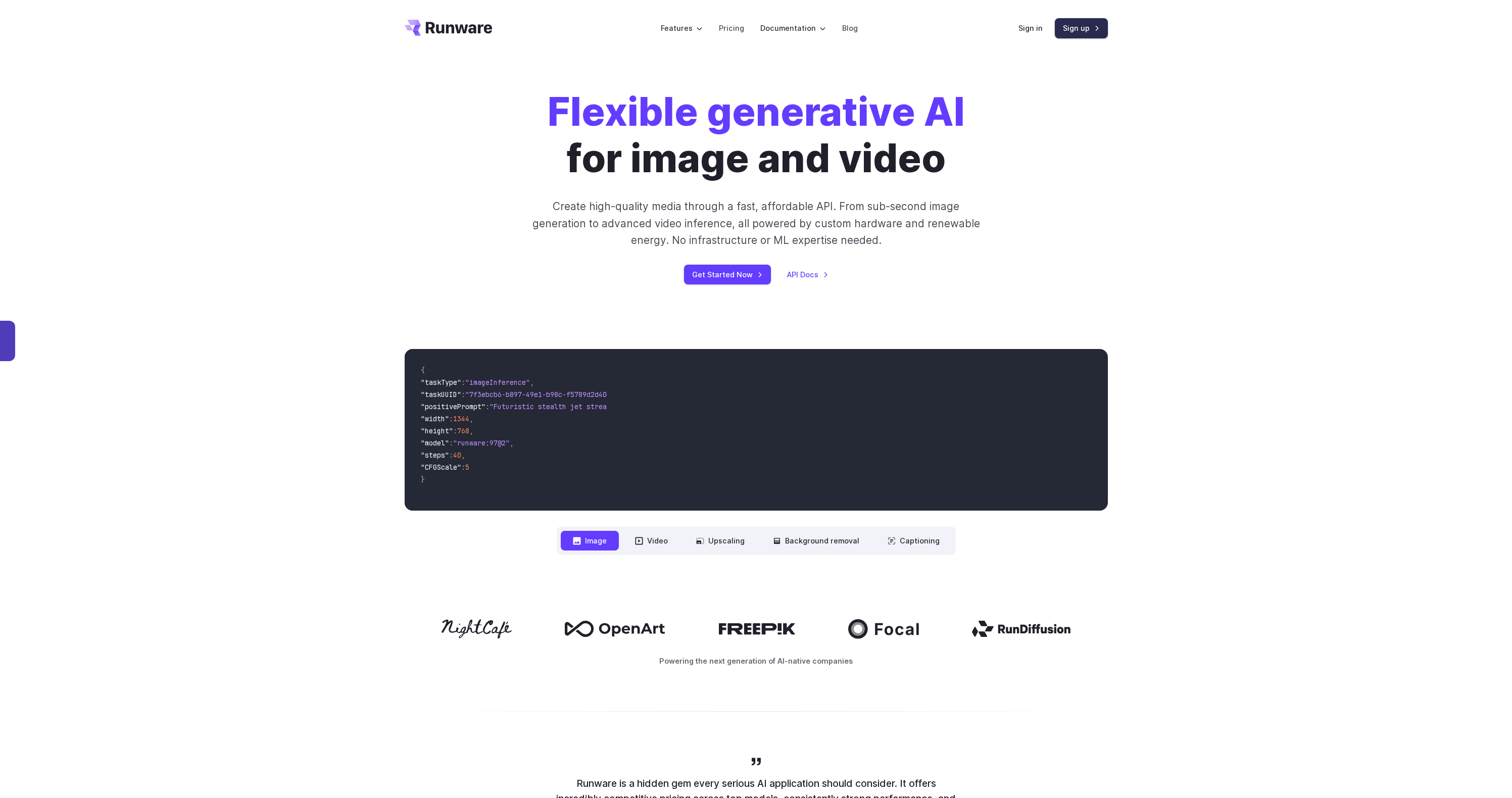
click at [1063, 30] on link "Sign up" at bounding box center [1081, 27] width 53 height 20
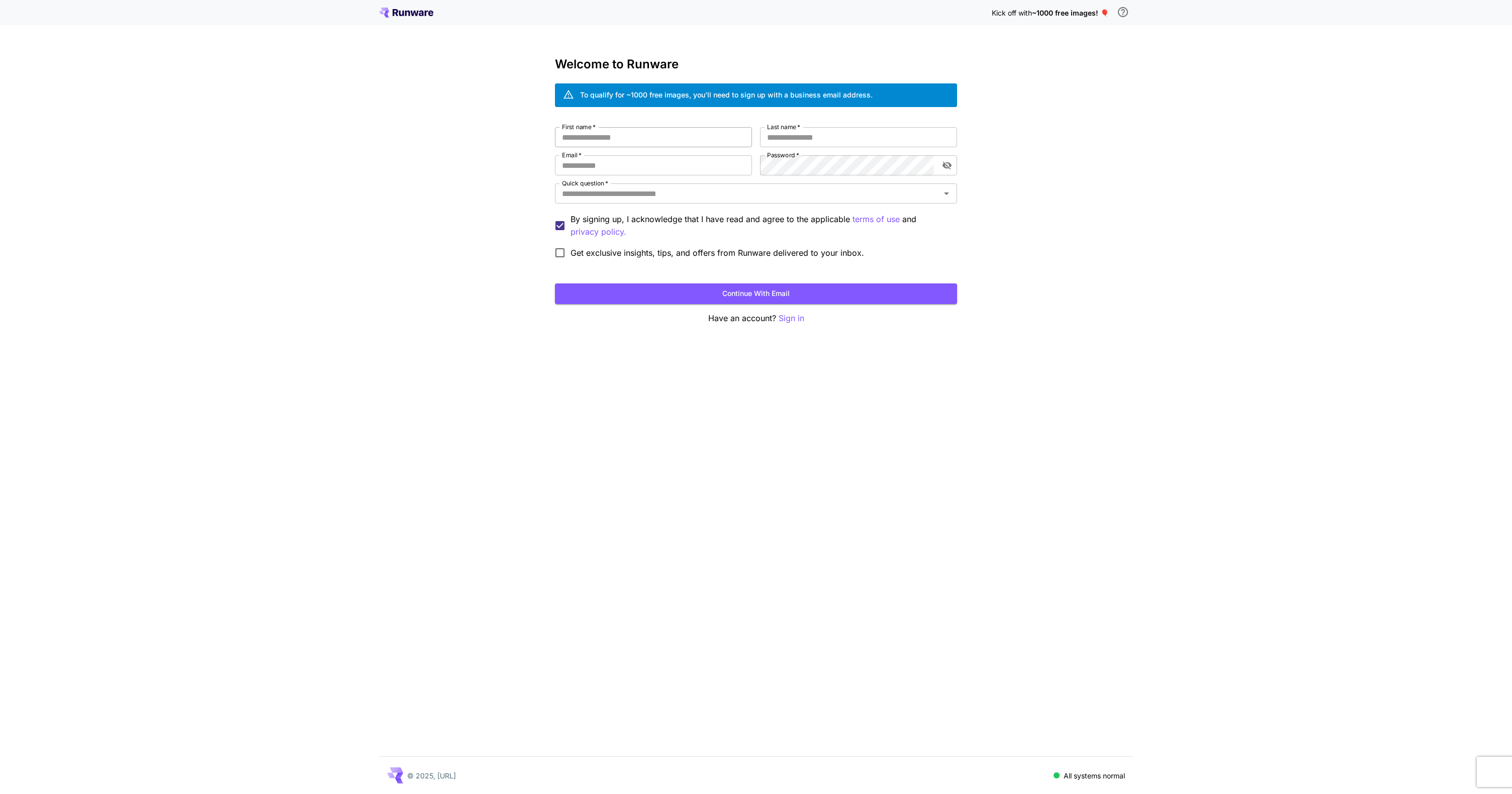
click at [622, 140] on input "First name   *" at bounding box center [653, 137] width 197 height 20
click at [627, 137] on input "First name   *" at bounding box center [653, 137] width 197 height 20
type input "*******"
click at [843, 135] on input "Last name   *" at bounding box center [858, 137] width 197 height 20
type input "****"
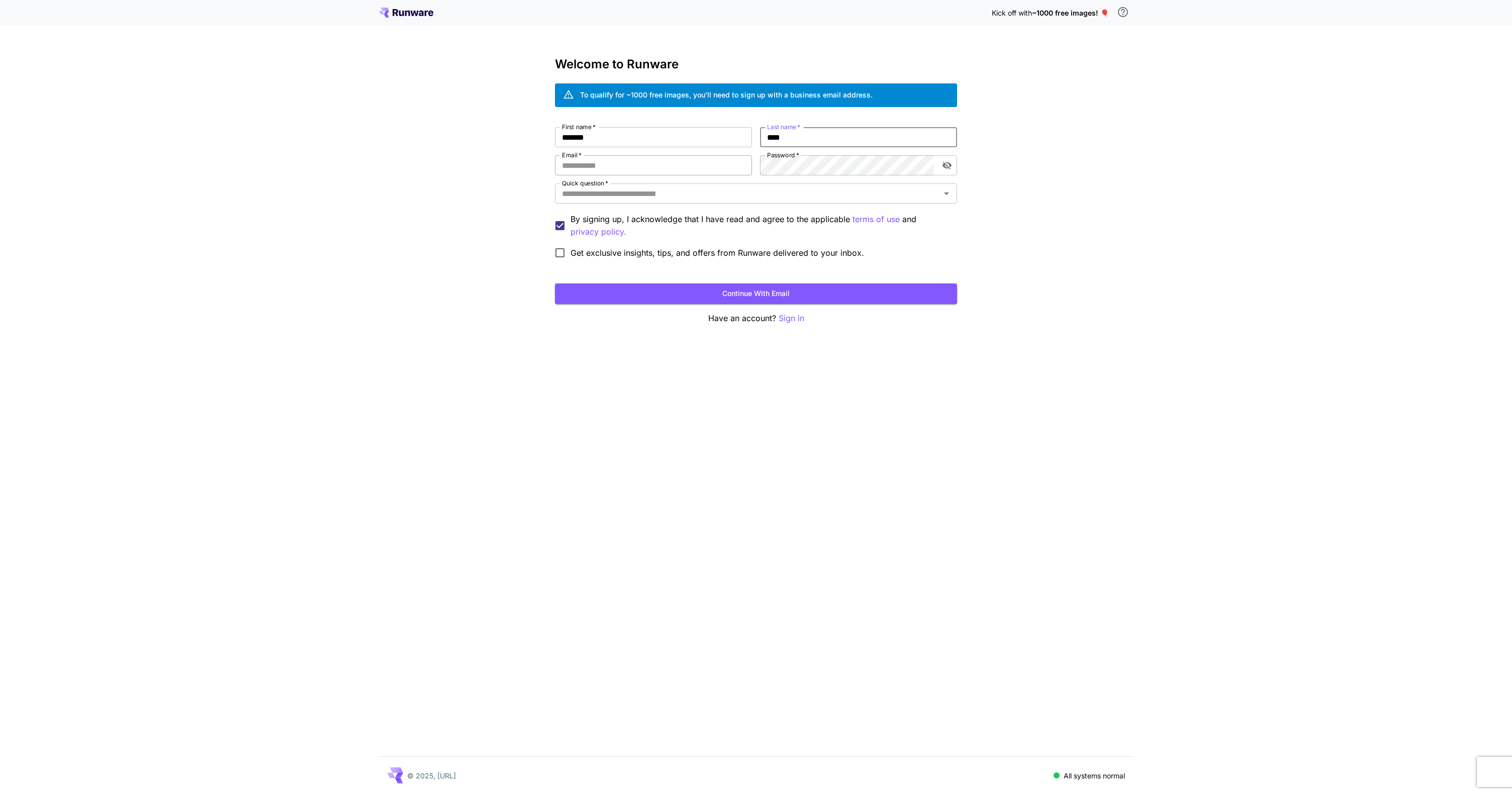
click at [701, 157] on input "Email   *" at bounding box center [653, 165] width 197 height 20
type input "*"
type input "**********"
click at [951, 168] on icon "toggle password visibility" at bounding box center [947, 165] width 10 height 10
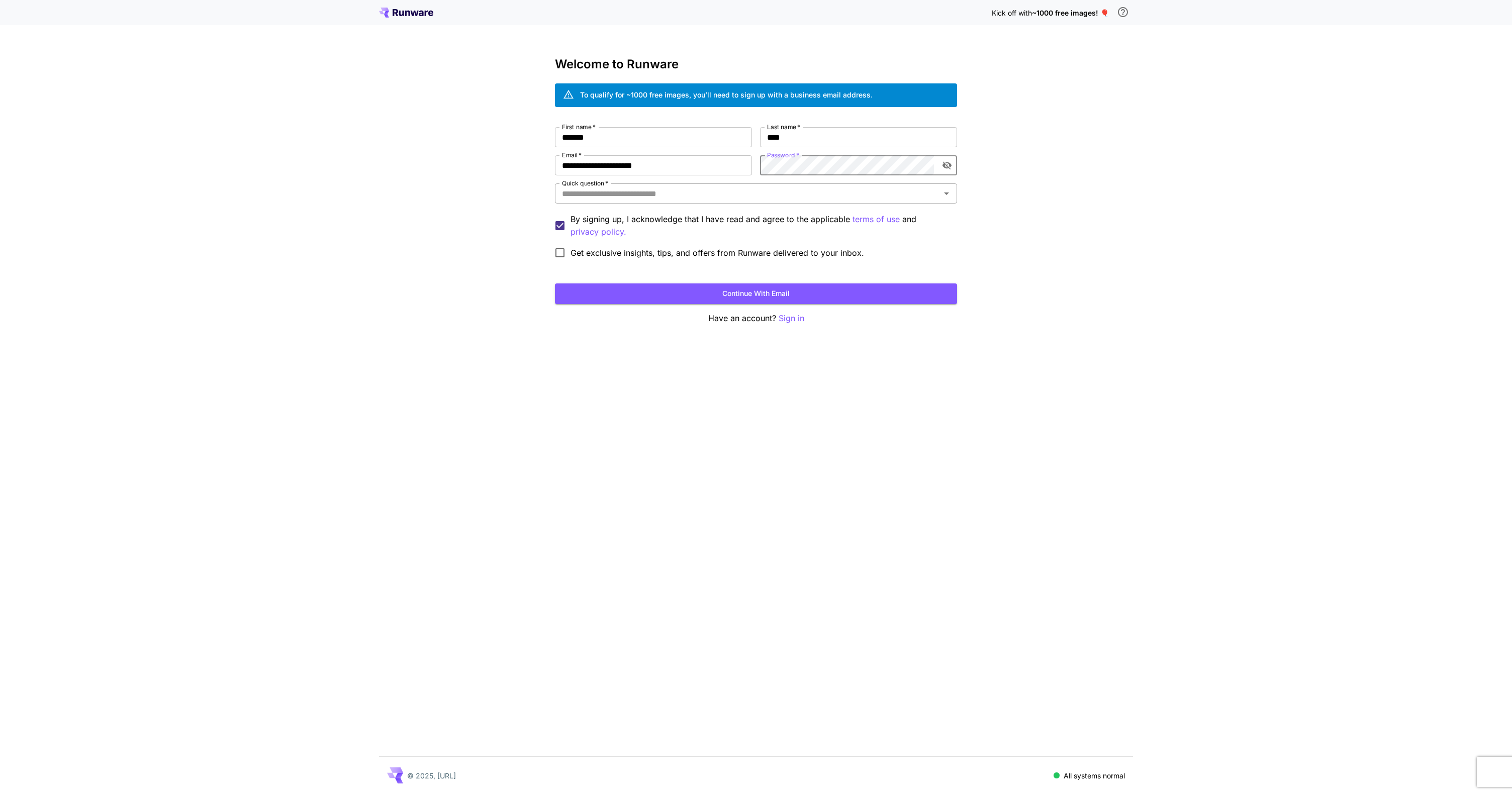
click at [943, 196] on icon "Open" at bounding box center [946, 194] width 12 height 12
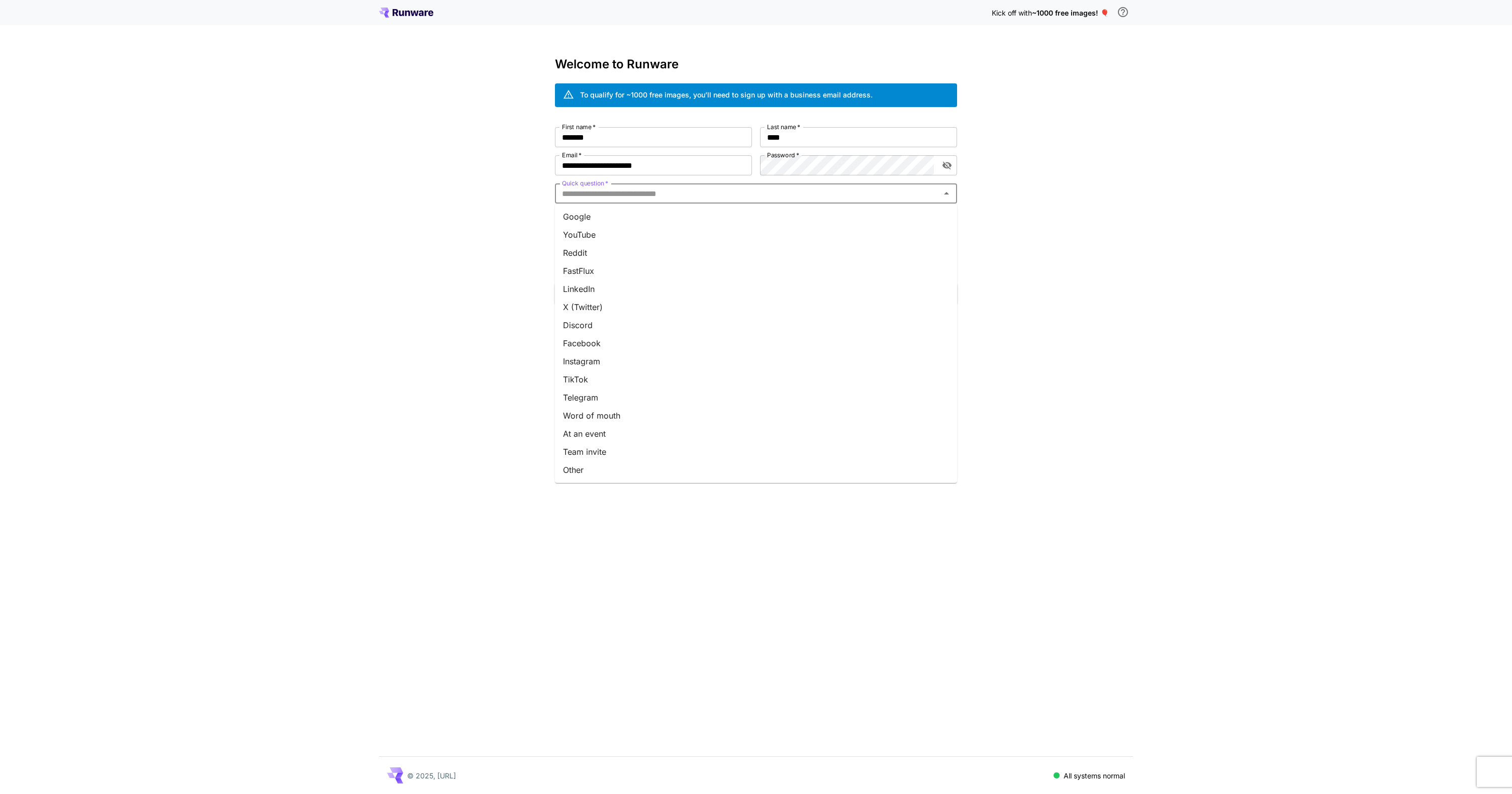
click at [630, 224] on li "Google" at bounding box center [755, 216] width 402 height 18
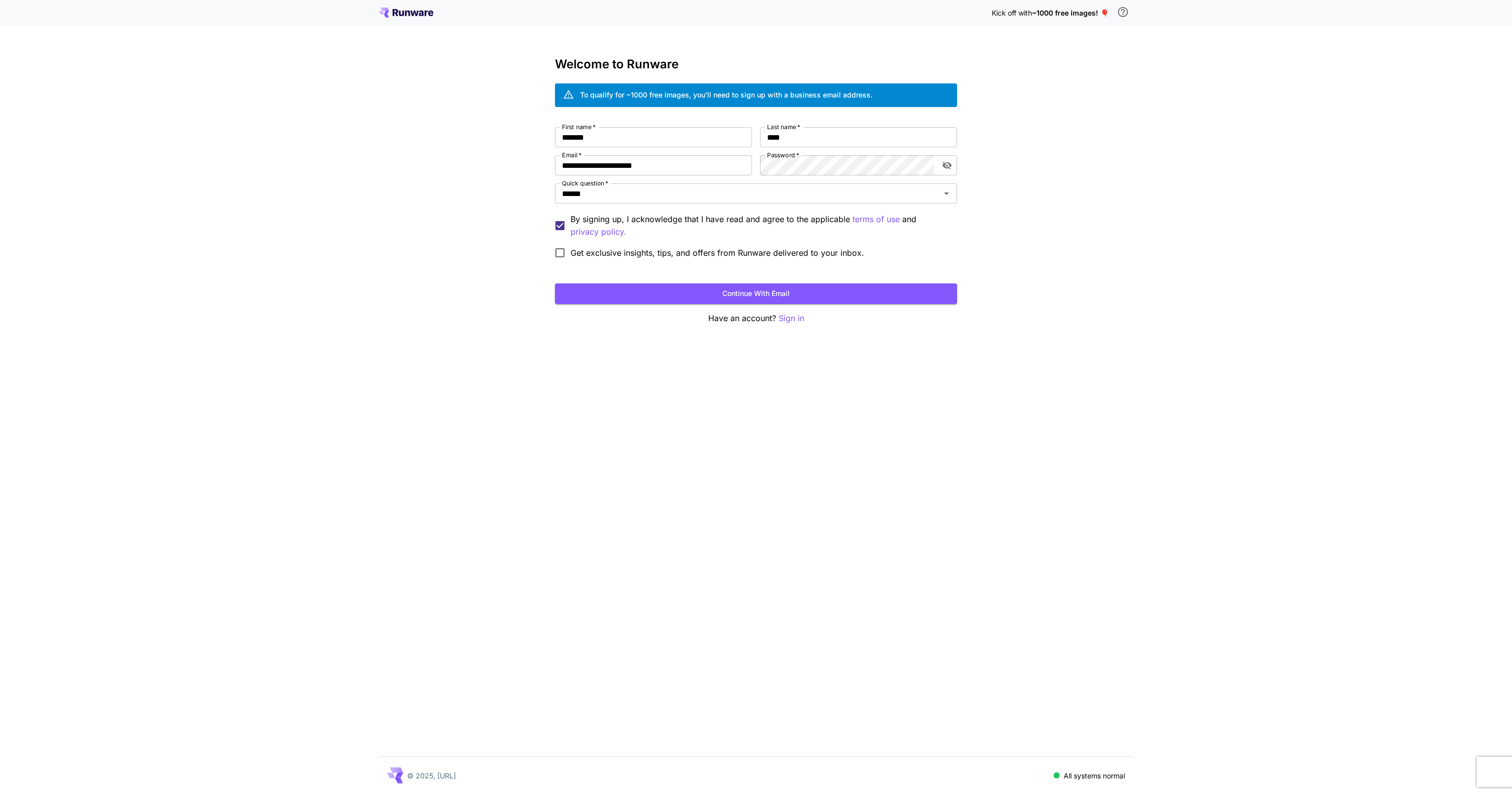
click at [680, 254] on span "Get exclusive insights, tips, and offers from Runware delivered to your inbox." at bounding box center [718, 252] width 294 height 12
click at [754, 298] on button "Continue with email" at bounding box center [755, 293] width 402 height 20
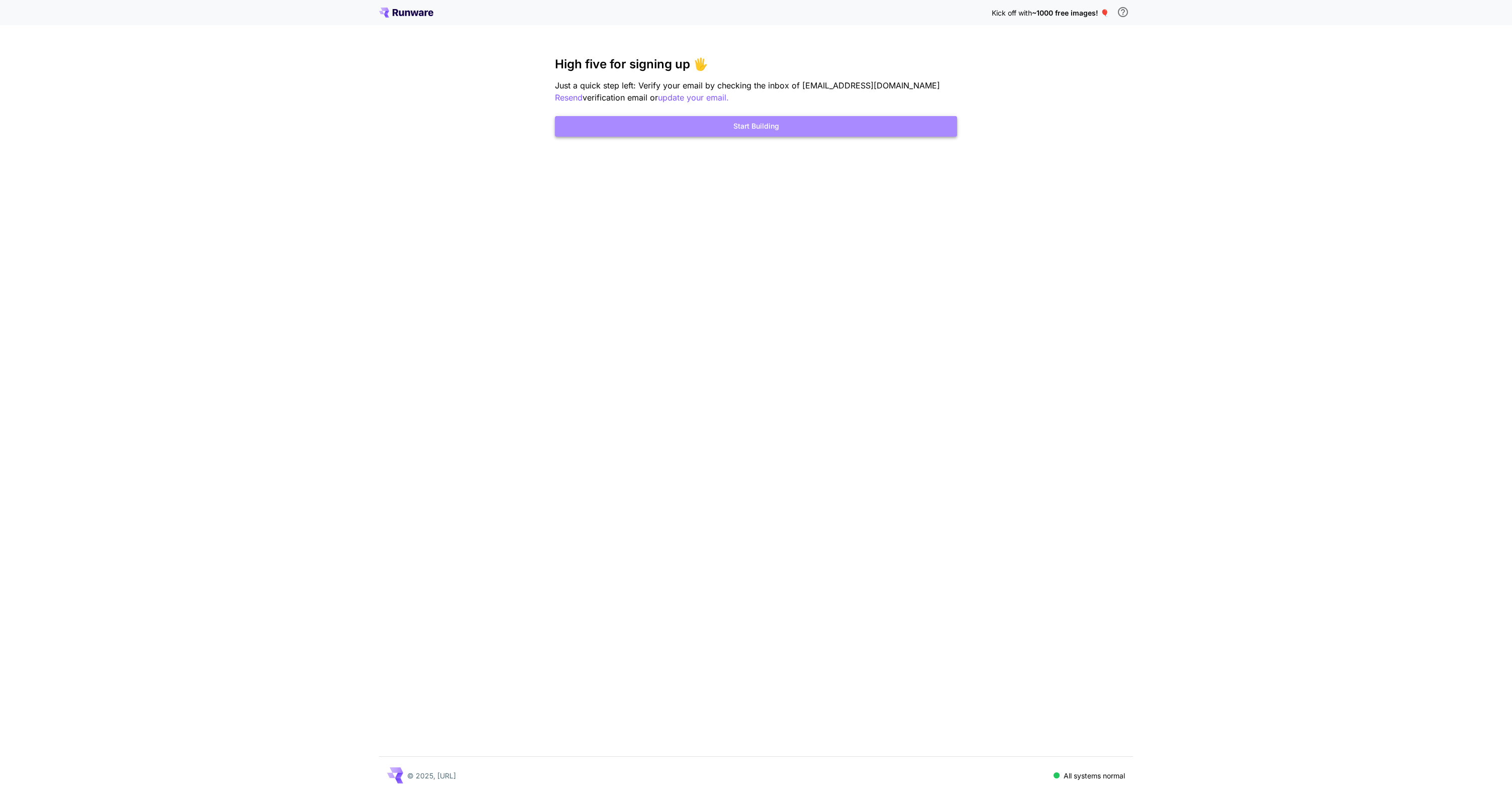
click at [739, 123] on button "Start Building" at bounding box center [755, 126] width 402 height 20
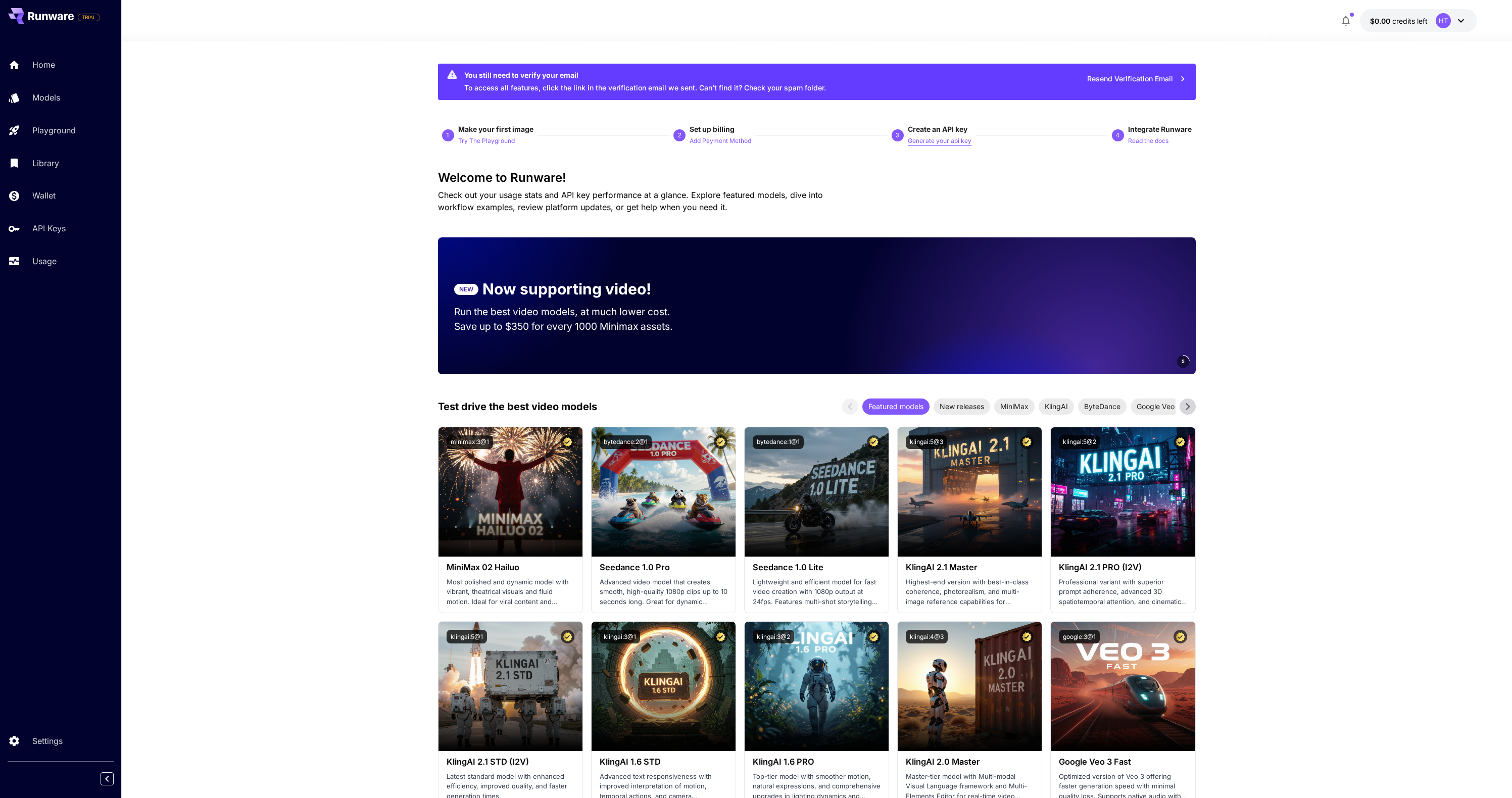
click at [921, 143] on p "Generate your api key" at bounding box center [939, 141] width 63 height 9
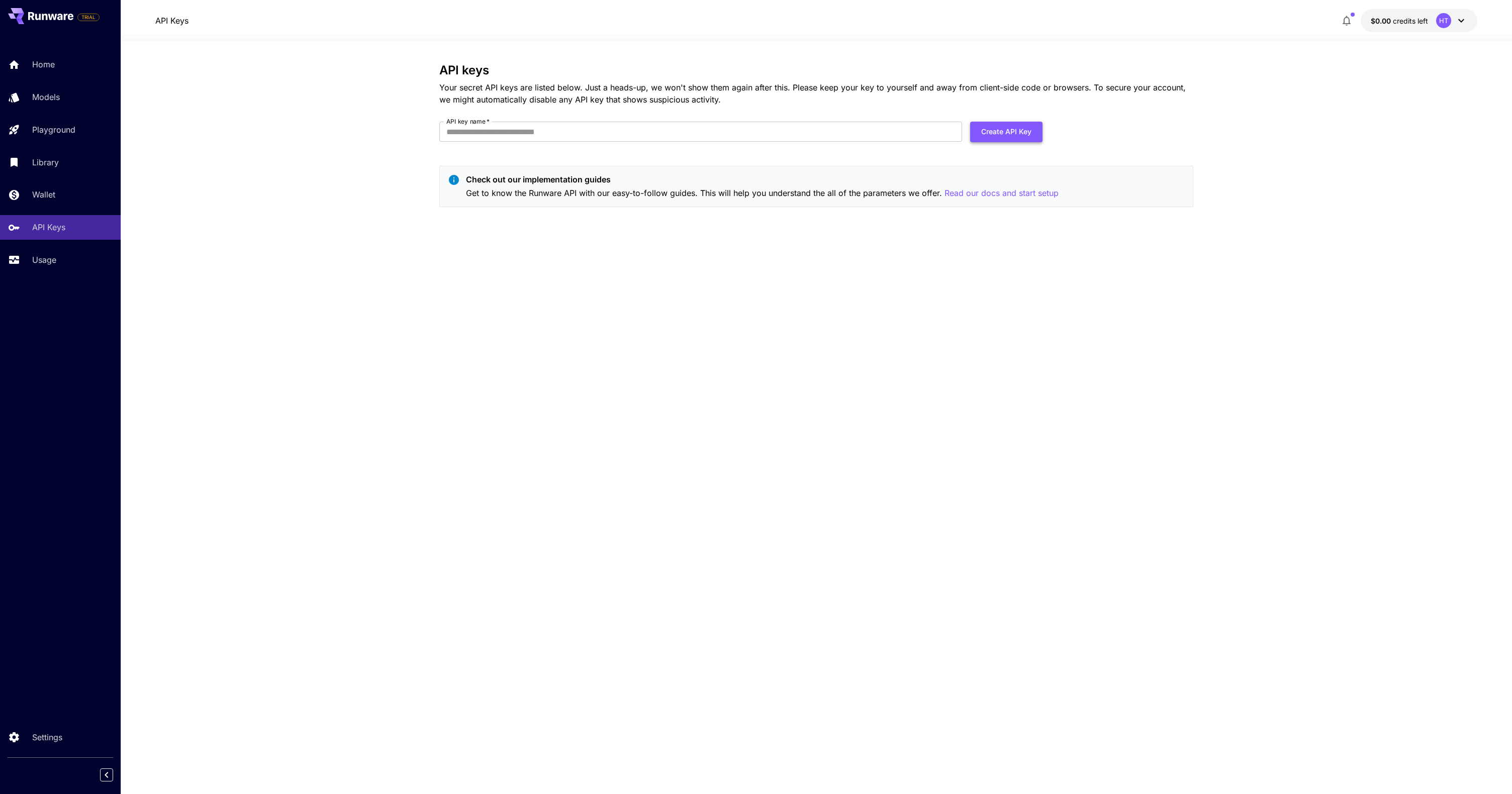
click at [980, 136] on button "Create API Key" at bounding box center [1006, 132] width 73 height 20
click at [684, 134] on input "API key name   *" at bounding box center [701, 132] width 523 height 20
type input "*"
type input "**********"
click at [1021, 123] on button "Create API Key" at bounding box center [1006, 132] width 73 height 20
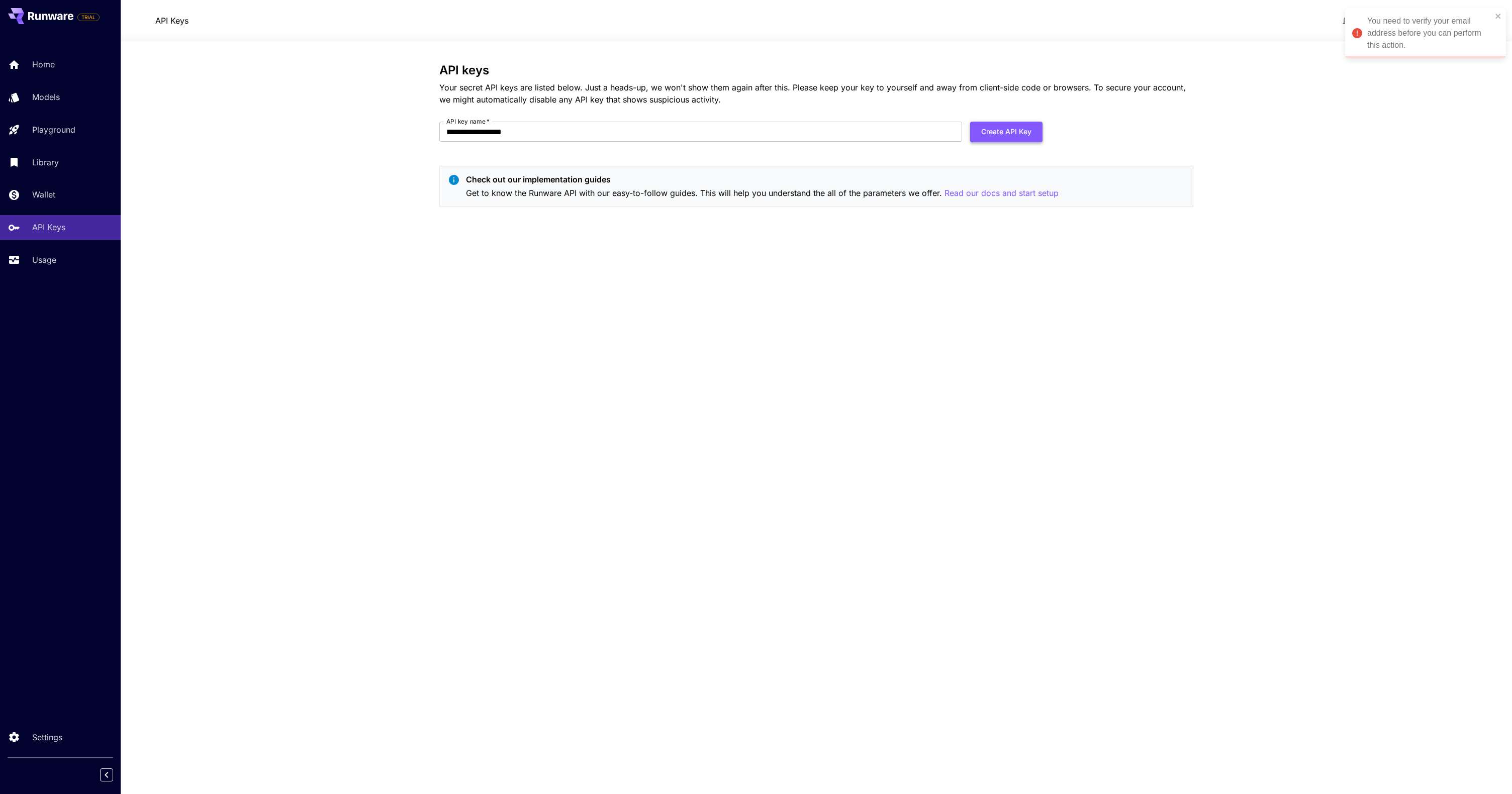
click at [1007, 133] on button "Create API Key" at bounding box center [1006, 132] width 73 height 20
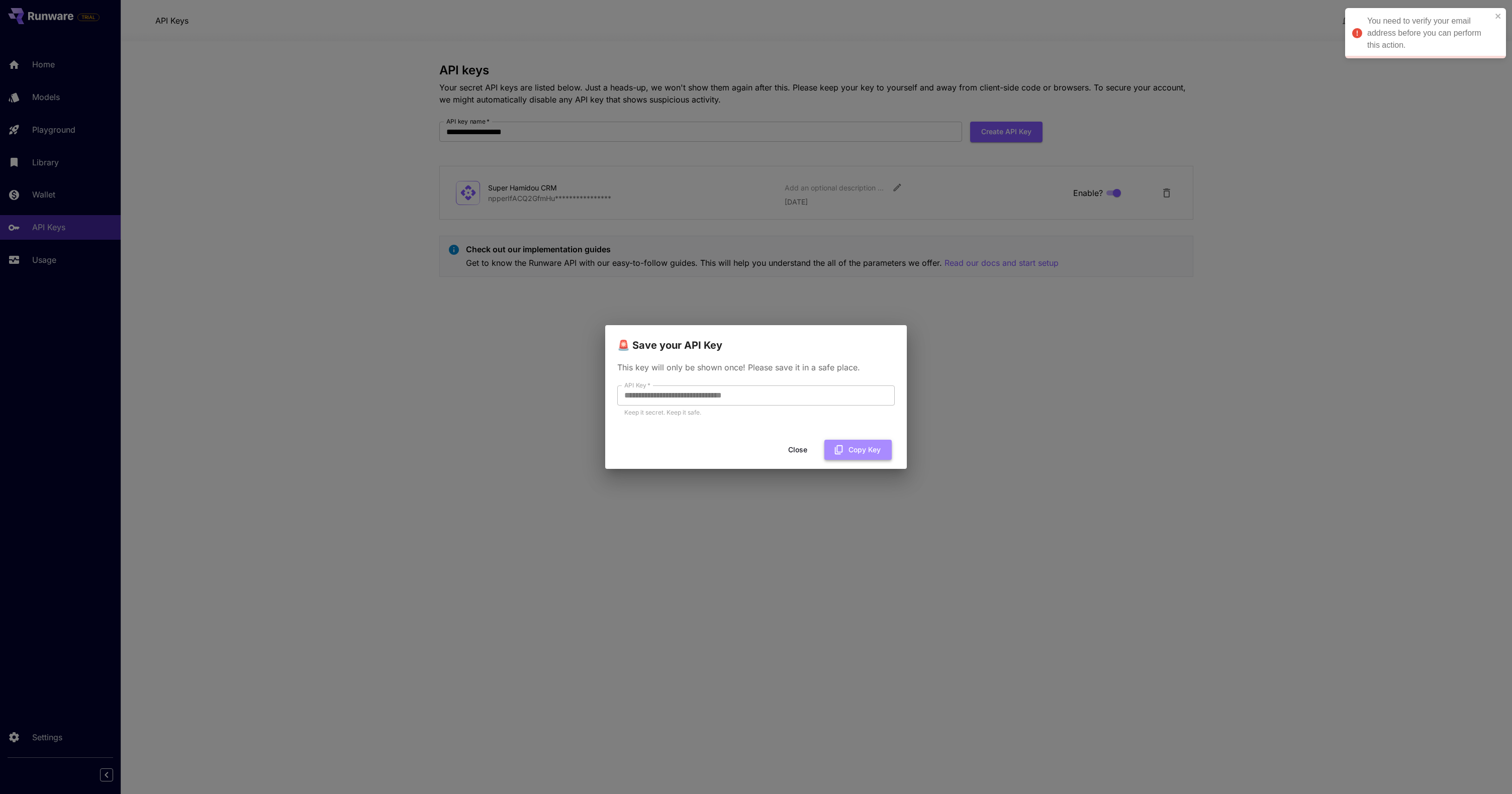
click at [846, 451] on button "Copy Key" at bounding box center [858, 450] width 67 height 20
